Goal: Transaction & Acquisition: Subscribe to service/newsletter

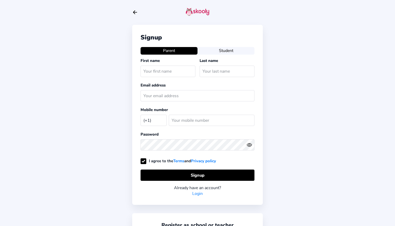
select select "US"
type input "Mutassem"
type input "Halawi"
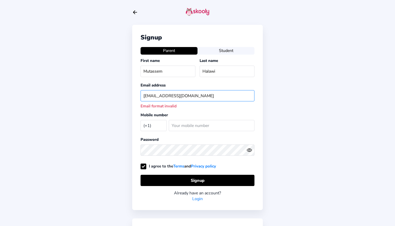
click at [189, 94] on input "[EMAIL_ADDRESS][DOMAIN_NAME]" at bounding box center [198, 95] width 114 height 11
drag, startPoint x: 191, startPoint y: 95, endPoint x: 171, endPoint y: 94, distance: 19.9
click at [171, 94] on input "[EMAIL_ADDRESS][DOMAIN_NAME]" at bounding box center [198, 95] width 114 height 11
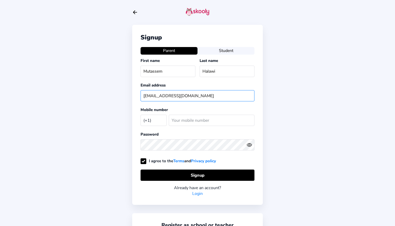
type input "[EMAIL_ADDRESS][DOMAIN_NAME]"
click at [177, 118] on input "number" at bounding box center [212, 120] width 86 height 11
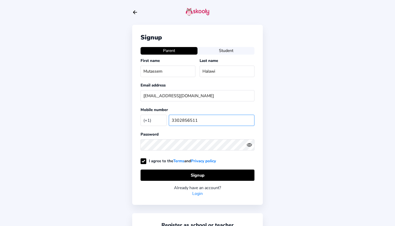
type input "3302856511"
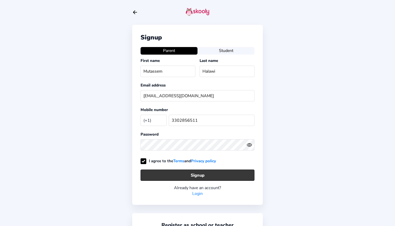
click at [188, 172] on button "Signup" at bounding box center [198, 175] width 114 height 11
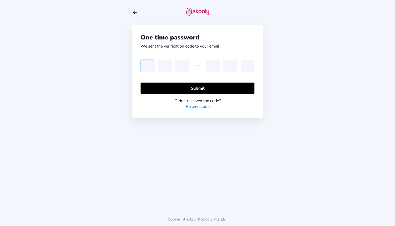
type input "8"
type input "6"
type input "7"
type input "4"
type input "6"
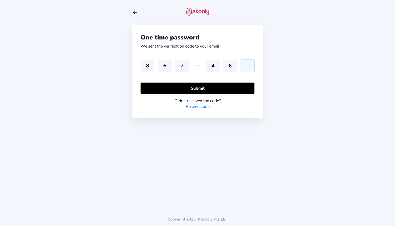
type input "3"
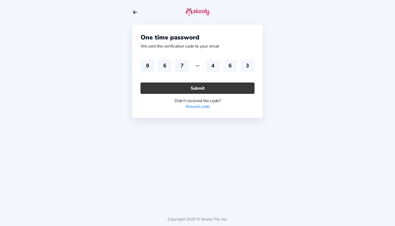
click at [203, 89] on button "Submit" at bounding box center [198, 88] width 114 height 11
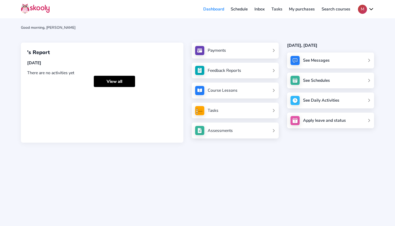
click at [225, 56] on div "Payments" at bounding box center [235, 51] width 87 height 16
click at [224, 51] on div "Payments" at bounding box center [217, 51] width 18 height 6
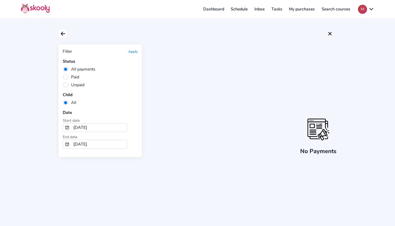
click at [63, 31] on icon "Arrow Back" at bounding box center [63, 34] width 6 height 6
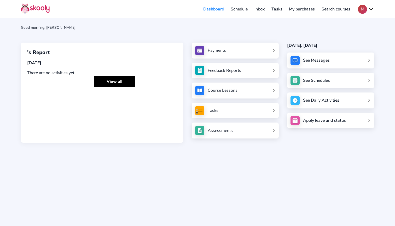
click at [289, 9] on link "My purchases" at bounding box center [302, 9] width 33 height 8
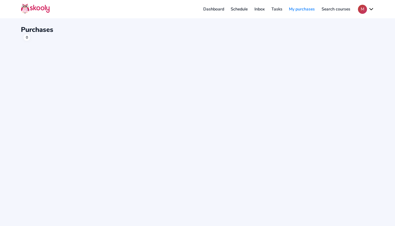
click at [281, 10] on link "Tasks" at bounding box center [277, 9] width 18 height 8
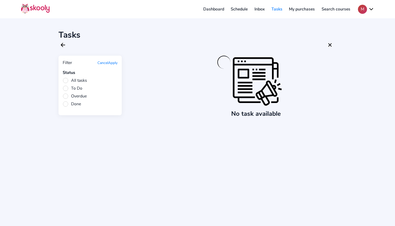
click at [263, 10] on link "Inbox" at bounding box center [259, 9] width 17 height 8
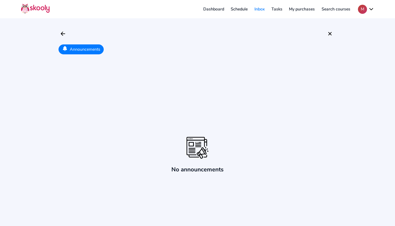
click at [244, 9] on link "Schedule" at bounding box center [240, 9] width 24 height 8
